Goal: Information Seeking & Learning: Learn about a topic

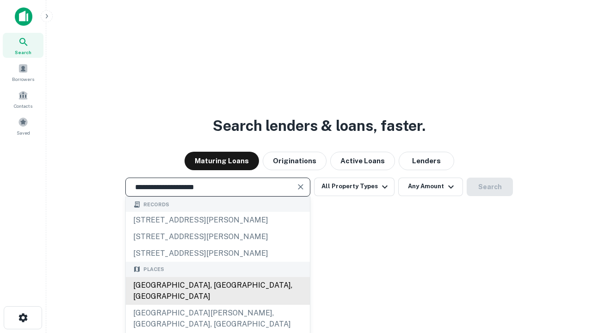
click at [217, 305] on div "[GEOGRAPHIC_DATA], [GEOGRAPHIC_DATA], [GEOGRAPHIC_DATA]" at bounding box center [218, 291] width 184 height 28
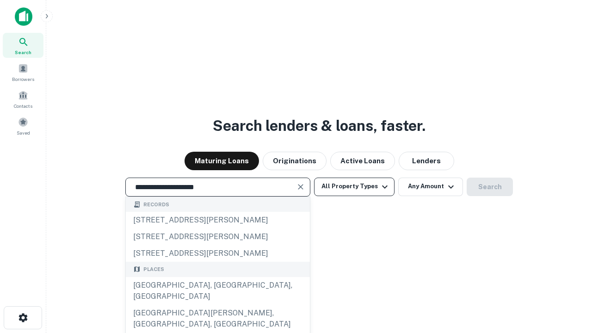
type input "**********"
click at [354, 186] on button "All Property Types" at bounding box center [354, 187] width 80 height 18
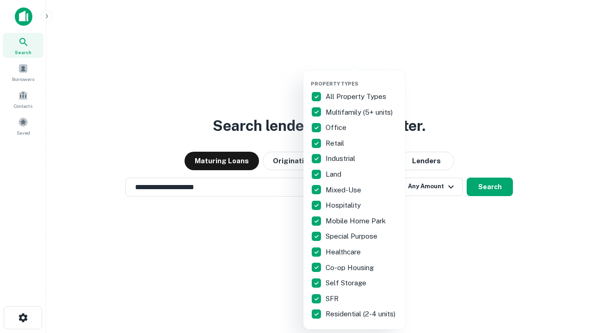
click at [362, 78] on button "button" at bounding box center [362, 78] width 102 height 0
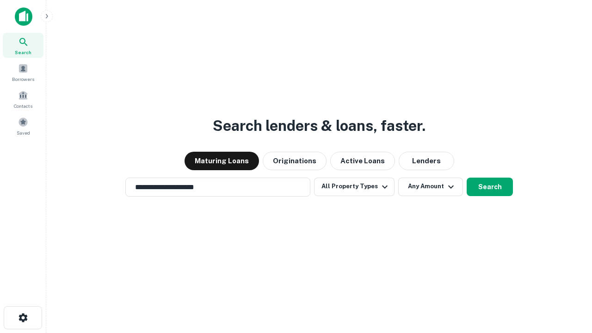
scroll to position [14, 0]
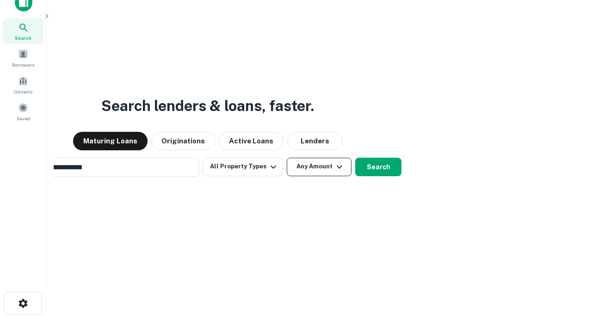
click at [287, 158] on button "Any Amount" at bounding box center [319, 167] width 65 height 18
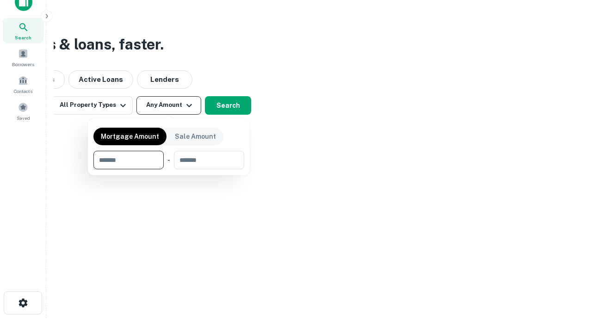
type input "*******"
click at [169, 169] on button "button" at bounding box center [168, 169] width 151 height 0
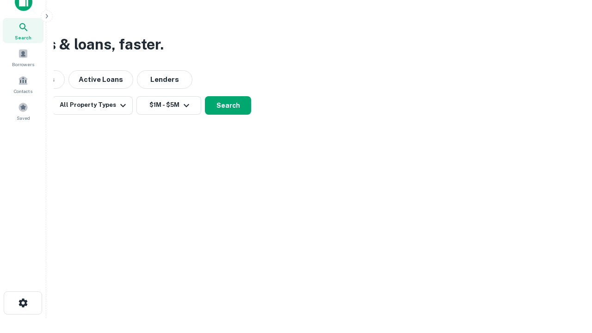
scroll to position [6, 171]
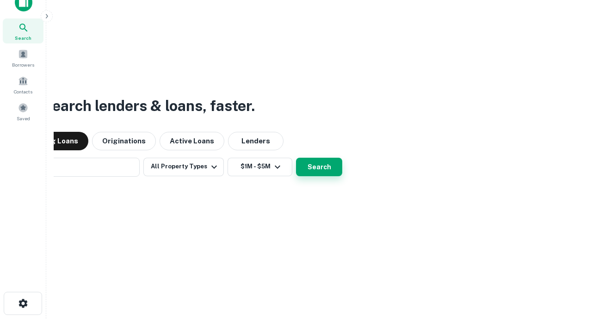
click at [296, 158] on button "Search" at bounding box center [319, 167] width 46 height 18
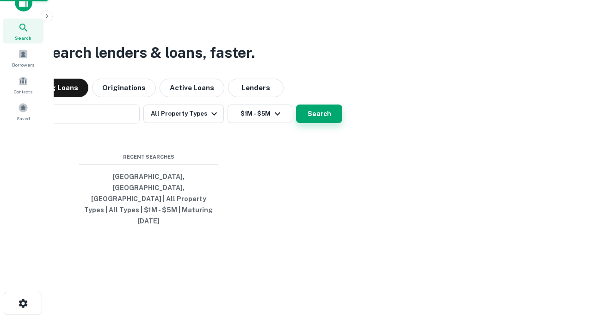
scroll to position [25, 262]
